Goal: Navigation & Orientation: Find specific page/section

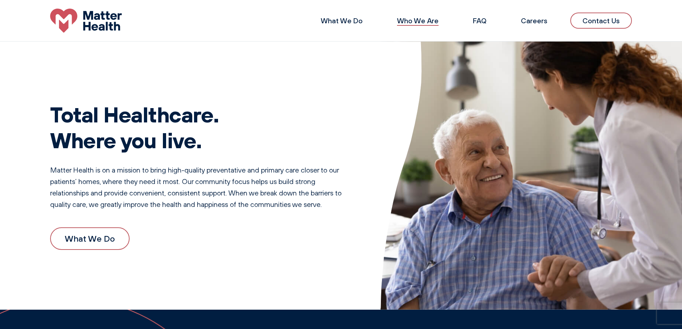
click at [418, 19] on link "Who We Are" at bounding box center [418, 20] width 42 height 9
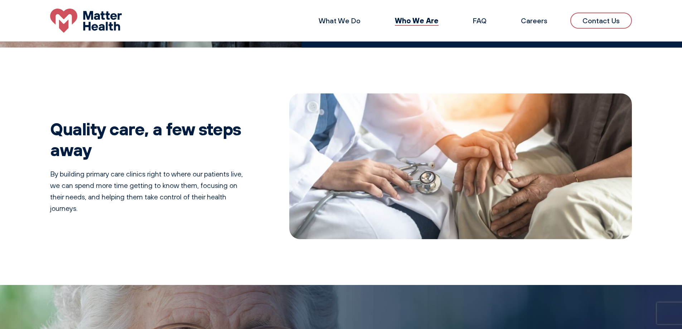
scroll to position [47, 0]
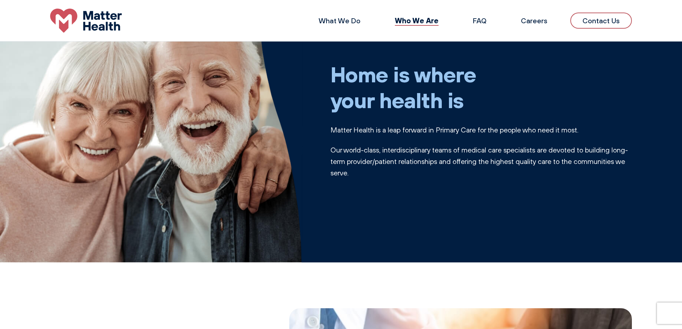
click at [346, 30] on div "What We Do Who We Are FAQ Careers Contact Us" at bounding box center [341, 21] width 682 height 24
click at [345, 23] on link "What We Do" at bounding box center [339, 20] width 42 height 9
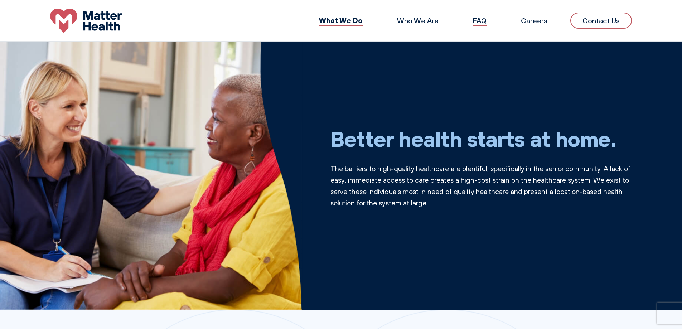
click at [479, 24] on link "FAQ" at bounding box center [480, 20] width 14 height 9
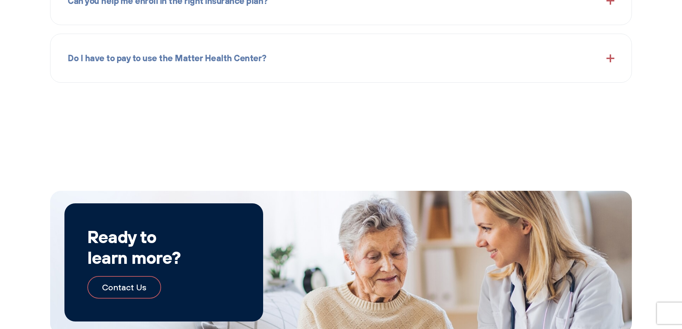
scroll to position [1326, 0]
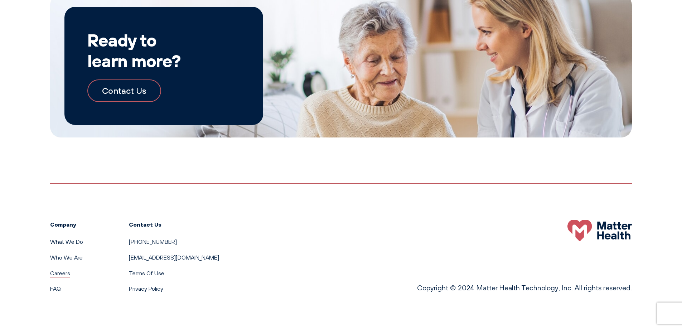
click at [63, 272] on link "Careers" at bounding box center [60, 272] width 20 height 7
